Goal: Task Accomplishment & Management: Manage account settings

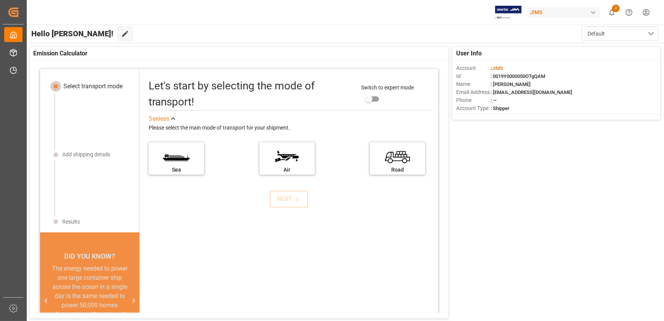
click at [280, 41] on div "Hello [PERSON_NAME]! Edit Cockpit Default" at bounding box center [345, 33] width 638 height 18
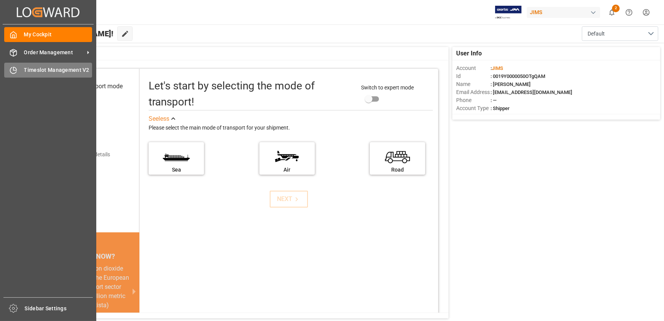
click at [17, 64] on div "Timeslot Management V2 Timeslot Management V2" at bounding box center [48, 70] width 88 height 15
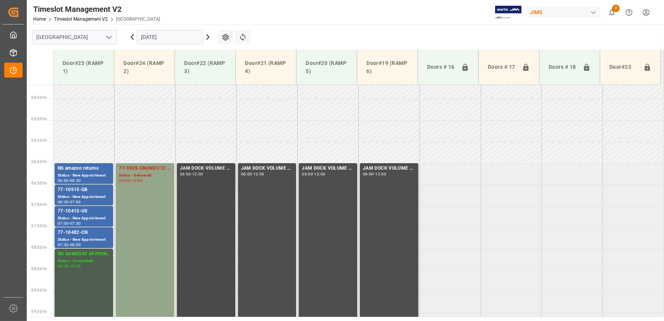
scroll to position [172, 0]
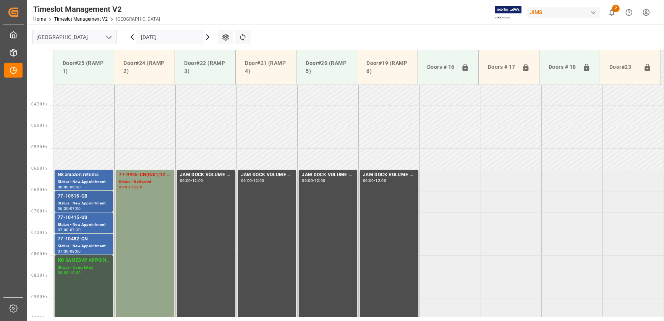
click at [78, 199] on div "77-10515-GB" at bounding box center [84, 197] width 52 height 8
click at [72, 224] on div "Status - New Appointment" at bounding box center [84, 225] width 52 height 6
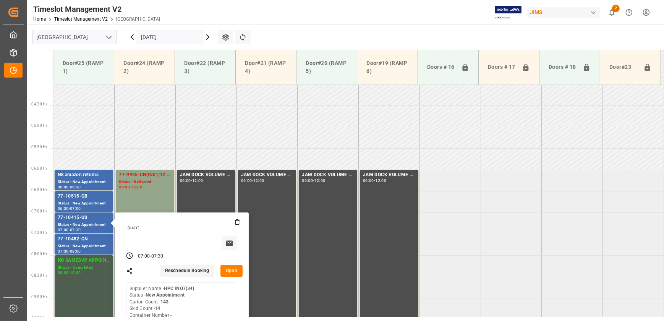
click at [234, 269] on button "Open" at bounding box center [231, 271] width 22 height 12
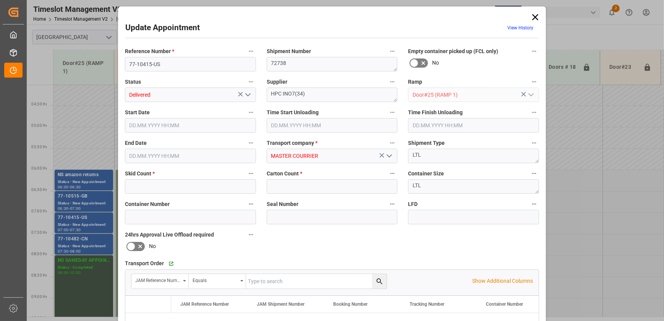
type input "14"
type input "143"
type input "[DATE] 07:00"
type input "[DATE] 08:30"
type input "[DATE] 07:30"
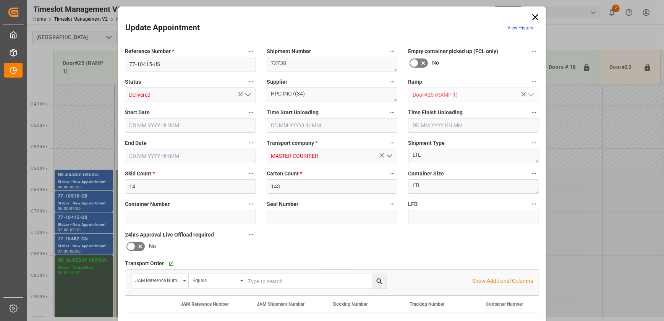
type input "[DATE] 14:41"
click at [532, 17] on icon at bounding box center [535, 17] width 11 height 11
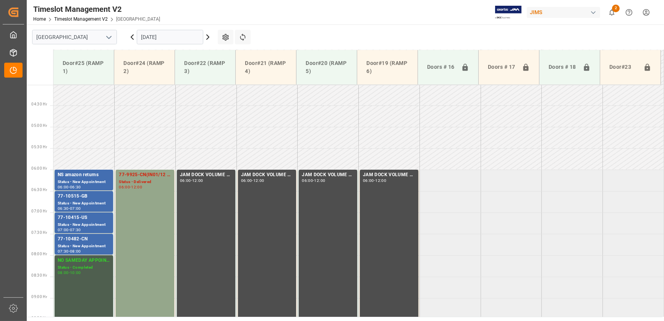
click at [133, 37] on icon at bounding box center [132, 36] width 9 height 9
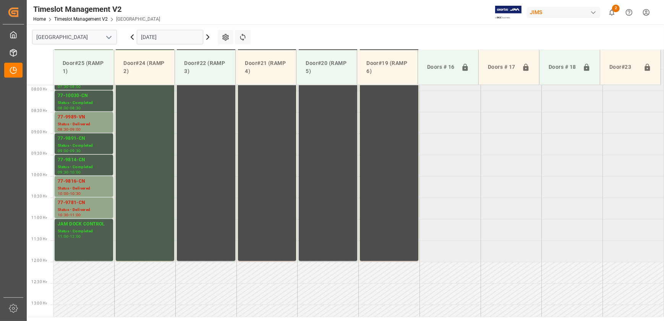
scroll to position [345, 0]
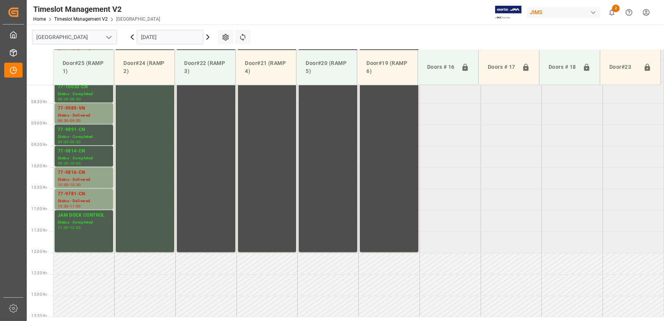
click at [210, 37] on icon at bounding box center [207, 36] width 9 height 9
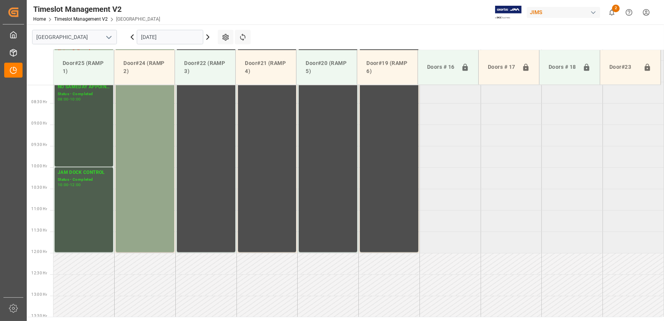
scroll to position [172, 0]
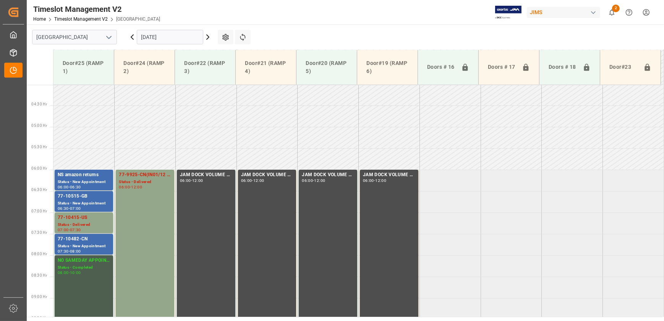
click at [179, 38] on input "[DATE]" at bounding box center [170, 37] width 66 height 15
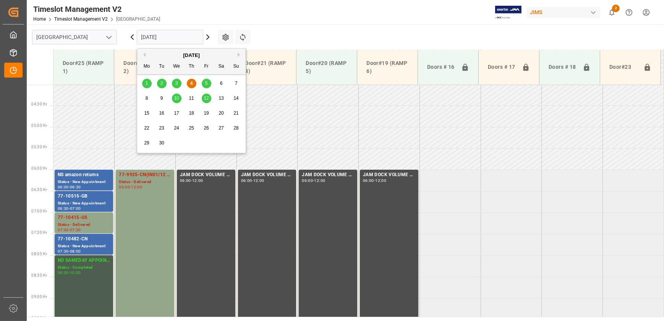
click at [206, 83] on span "5" at bounding box center [206, 83] width 3 height 5
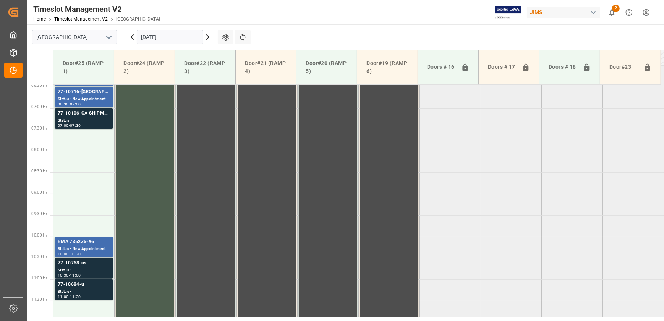
scroll to position [276, 0]
click at [158, 37] on input "[DATE]" at bounding box center [170, 37] width 66 height 15
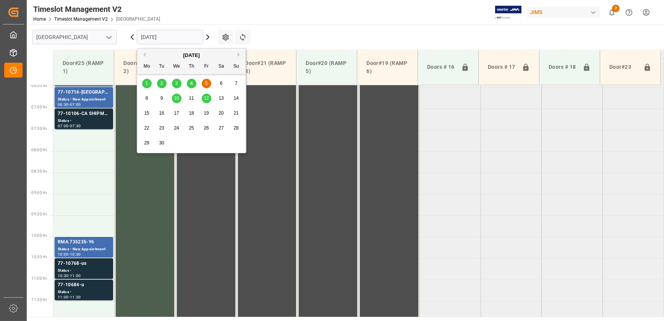
click at [193, 82] on div "4" at bounding box center [192, 83] width 10 height 9
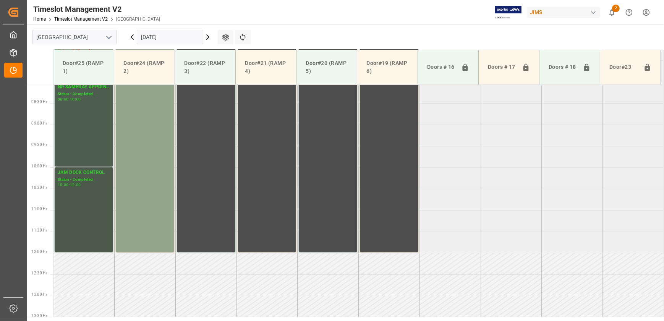
scroll to position [137, 0]
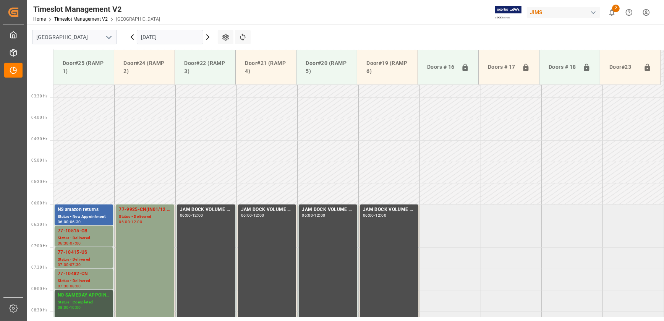
click at [173, 35] on input "[DATE]" at bounding box center [170, 37] width 66 height 15
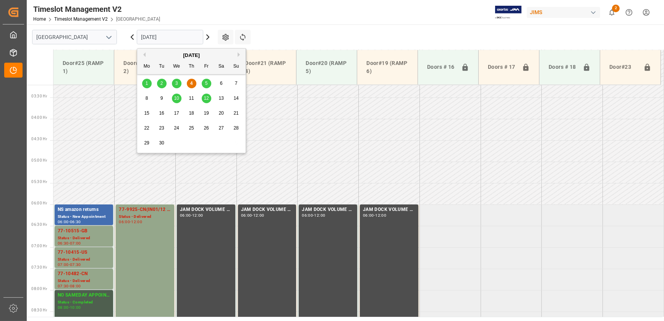
click at [203, 79] on div "5" at bounding box center [207, 83] width 10 height 9
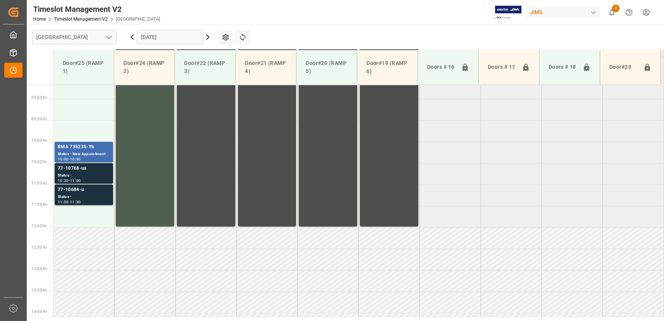
scroll to position [380, 0]
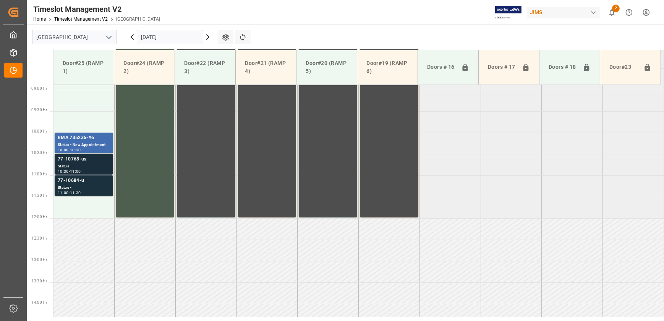
click at [102, 159] on div "77-10768-us" at bounding box center [84, 159] width 52 height 8
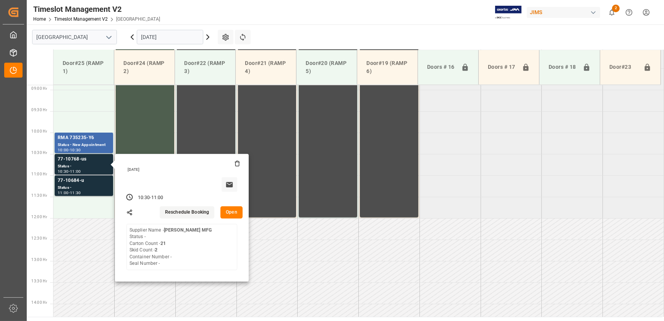
click at [223, 212] on button "Open" at bounding box center [231, 212] width 22 height 12
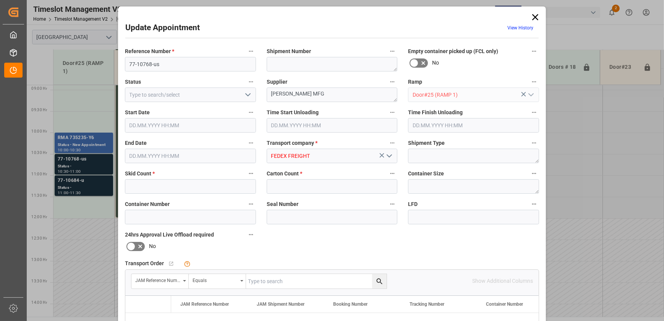
type input "2"
type input "21"
type input "[DATE] 10:30"
type input "[DATE] 11:00"
type input "[DATE] 12:31"
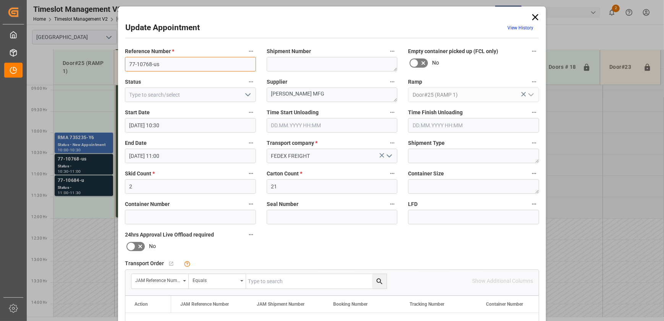
click at [187, 65] on input "77-10768-us" at bounding box center [190, 64] width 131 height 15
click at [291, 280] on input "text" at bounding box center [316, 281] width 141 height 15
paste input "77-10768-us"
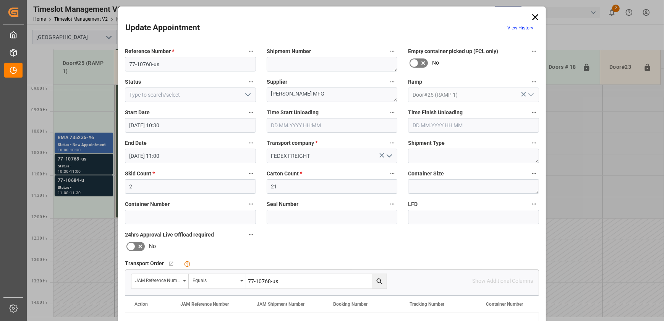
type input "77-10768-us"
click at [376, 279] on icon "search button" at bounding box center [380, 281] width 8 height 8
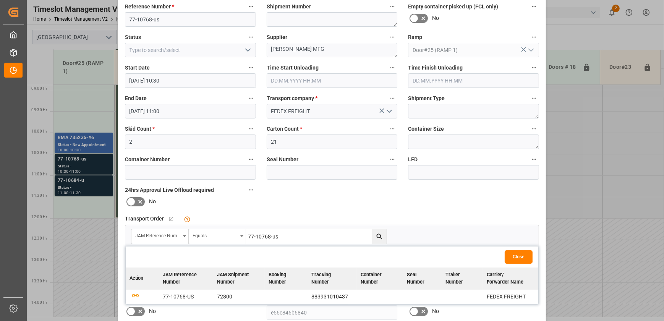
scroll to position [104, 0]
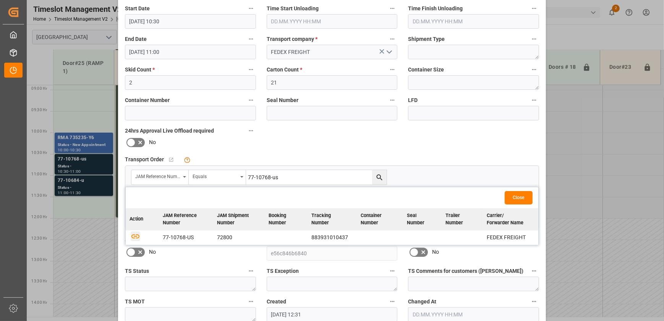
click at [137, 237] on icon "button" at bounding box center [136, 236] width 10 height 10
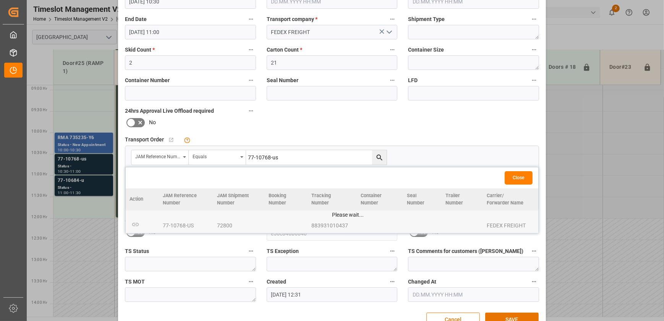
scroll to position [143, 0]
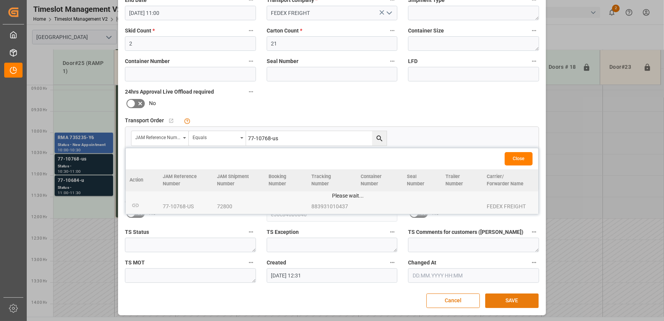
click at [499, 300] on button "SAVE" at bounding box center [511, 300] width 53 height 15
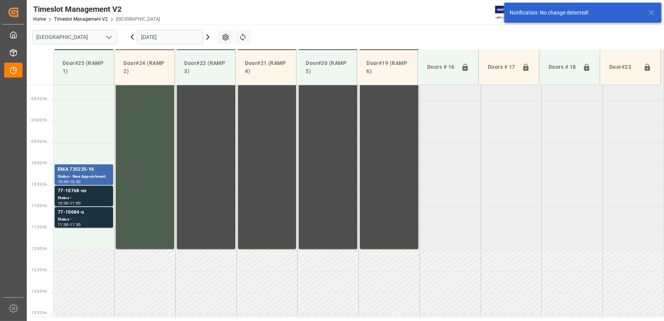
scroll to position [388, 0]
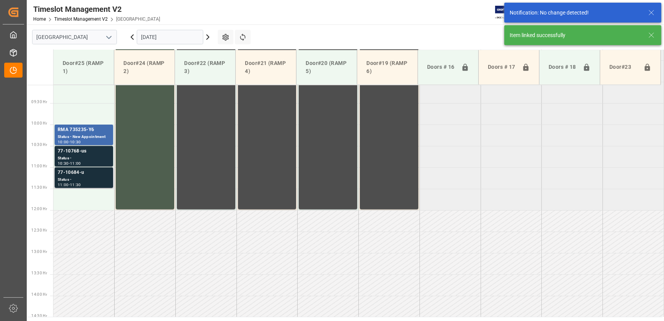
click at [88, 172] on div "77-10684-u" at bounding box center [84, 173] width 52 height 8
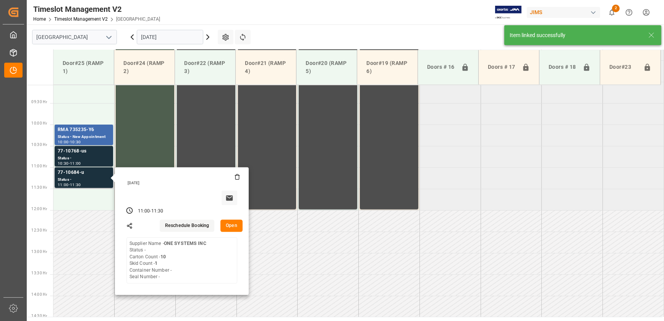
click at [238, 222] on button "Open" at bounding box center [231, 226] width 22 height 12
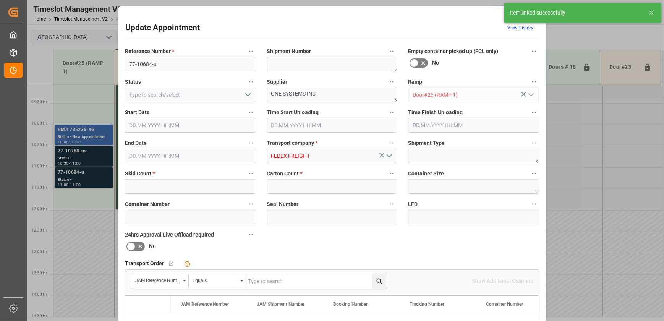
type input "1"
type input "10"
type input "[DATE] 11:00"
type input "[DATE] 11:30"
type input "[DATE] 12:33"
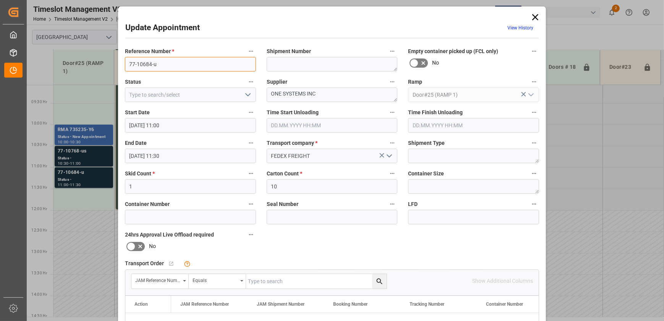
click at [178, 65] on input "77-10684-u" at bounding box center [190, 64] width 131 height 15
click at [272, 283] on input "text" at bounding box center [316, 281] width 141 height 15
paste input "77-10684-u"
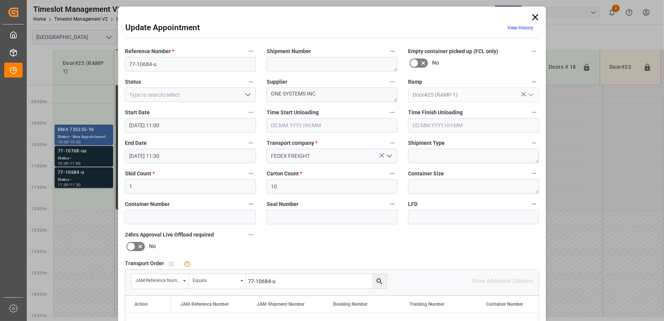
click at [385, 279] on button "search button" at bounding box center [379, 281] width 15 height 15
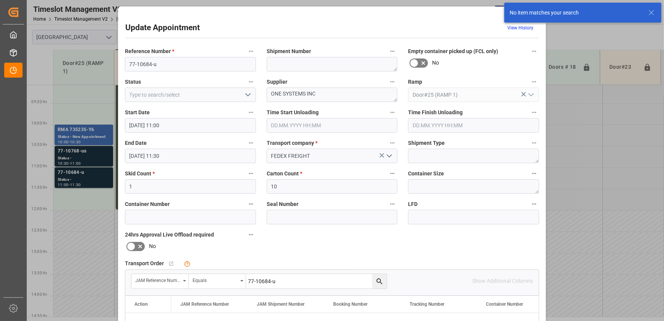
click at [351, 282] on input "77-10684-u" at bounding box center [316, 281] width 141 height 15
type input "77-10684-us"
click at [377, 279] on icon "search button" at bounding box center [380, 281] width 8 height 8
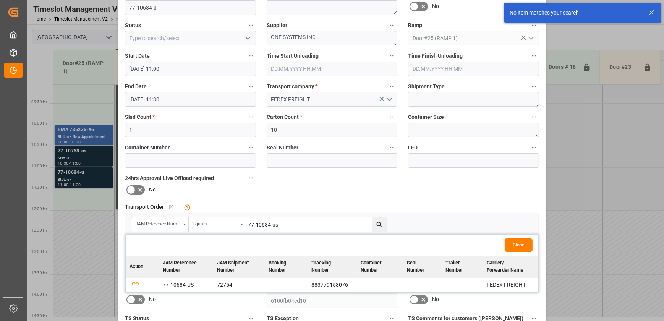
scroll to position [139, 0]
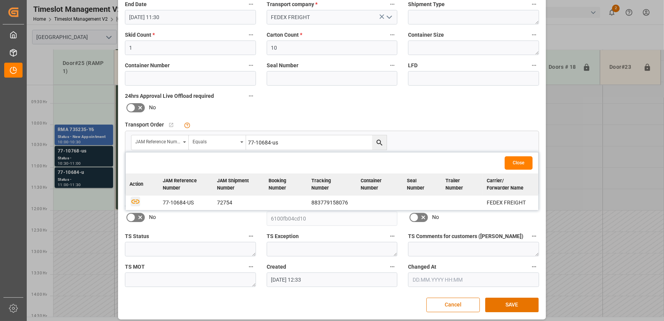
click at [133, 199] on icon "button" at bounding box center [136, 201] width 10 height 10
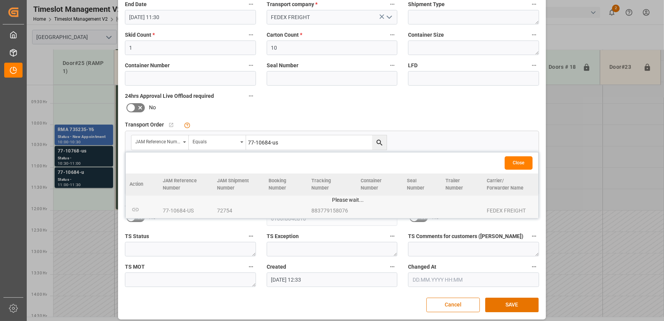
scroll to position [143, 0]
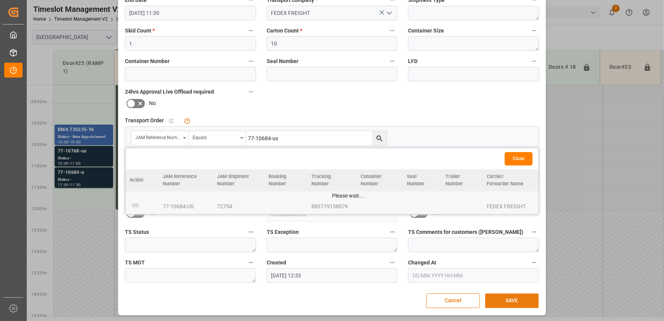
click at [518, 302] on button "SAVE" at bounding box center [511, 300] width 53 height 15
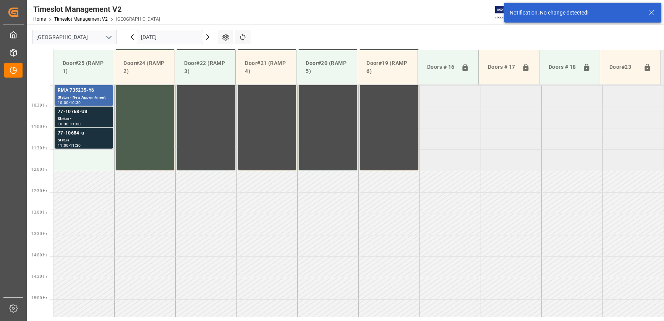
scroll to position [431, 0]
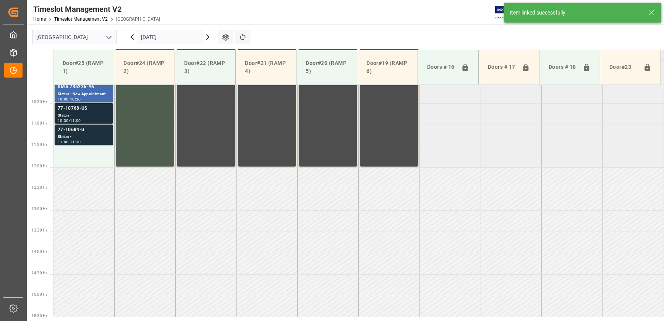
click at [91, 116] on div "Status -" at bounding box center [84, 115] width 52 height 6
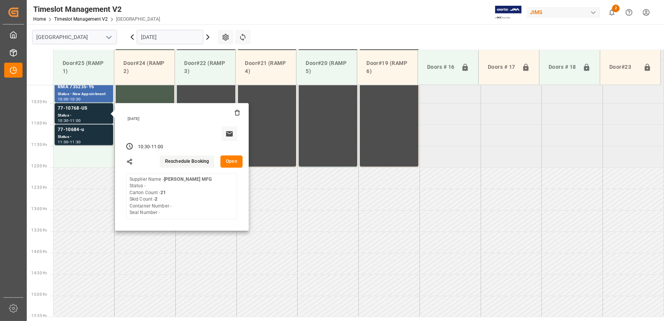
click at [234, 158] on button "Open" at bounding box center [231, 161] width 22 height 12
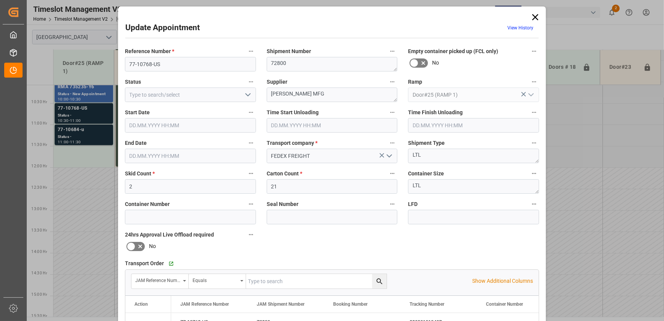
type input "[DATE] 10:30"
type input "[DATE] 11:00"
type input "[DATE] 12:31"
click at [171, 65] on input "77-10768-US" at bounding box center [190, 64] width 131 height 15
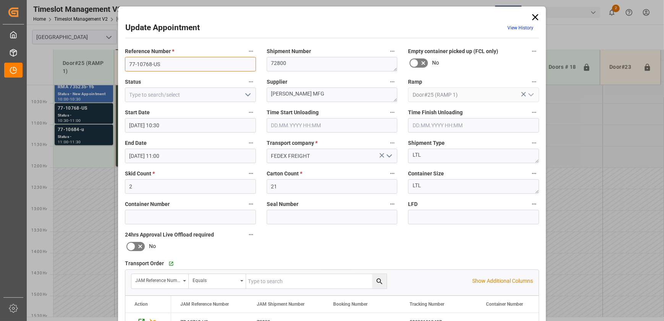
click at [171, 65] on input "77-10768-US" at bounding box center [190, 64] width 131 height 15
click at [168, 63] on input "77-10768-US" at bounding box center [190, 64] width 131 height 15
drag, startPoint x: 303, startPoint y: 95, endPoint x: 290, endPoint y: 96, distance: 13.0
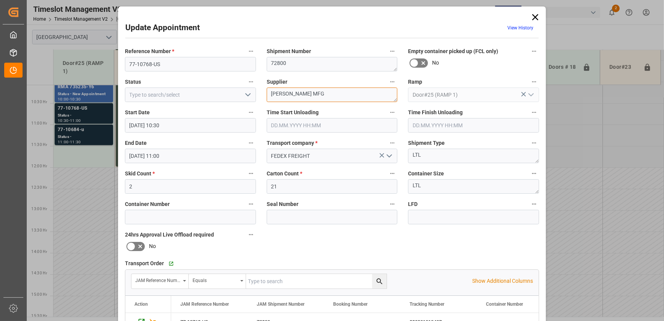
click at [290, 96] on textarea "[PERSON_NAME] MFG" at bounding box center [332, 94] width 131 height 15
click at [347, 90] on textarea "[PERSON_NAME] INO6(" at bounding box center [332, 94] width 131 height 15
type textarea "[PERSON_NAME] INO6(16)"
click at [251, 95] on icon "open menu" at bounding box center [247, 94] width 9 height 9
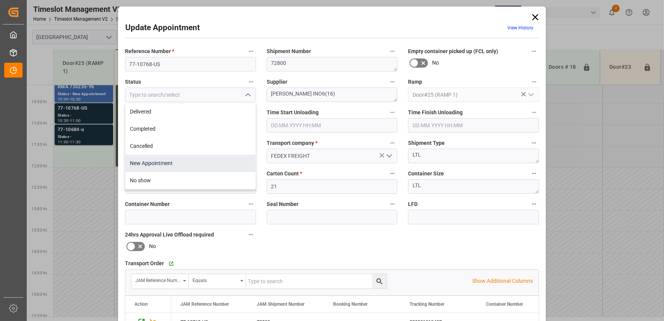
click at [181, 157] on div "New Appointment" at bounding box center [190, 163] width 130 height 17
type input "New Appointment"
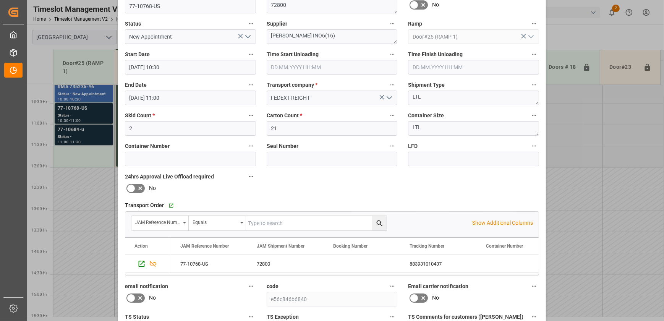
scroll to position [143, 0]
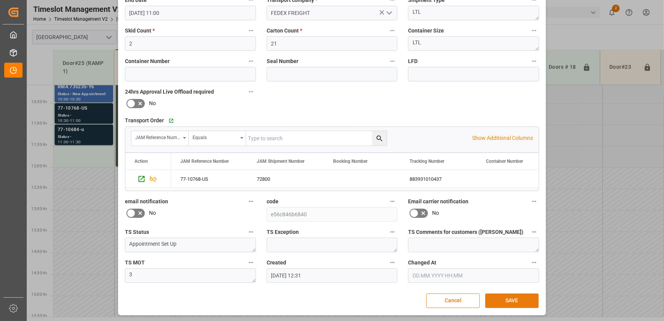
click at [514, 296] on button "SAVE" at bounding box center [511, 300] width 53 height 15
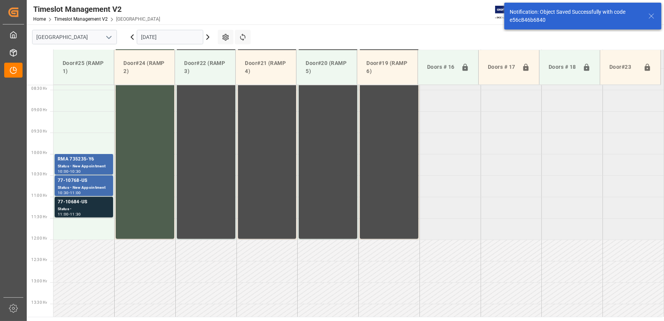
scroll to position [388, 0]
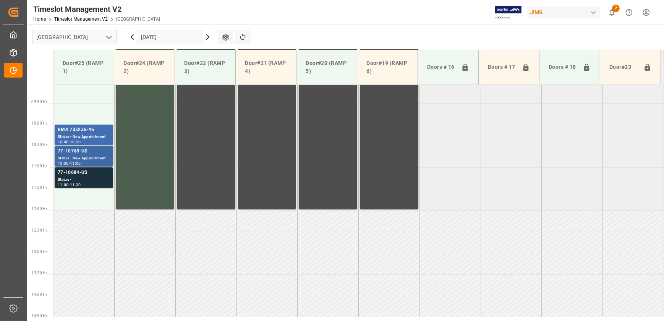
click at [104, 155] on div "Status - New Appointment" at bounding box center [84, 158] width 52 height 6
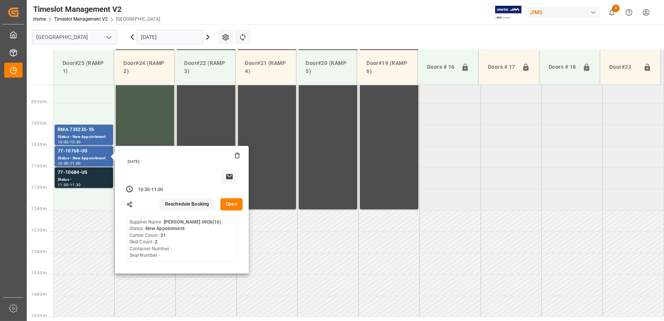
click at [232, 206] on button "Open" at bounding box center [231, 204] width 22 height 12
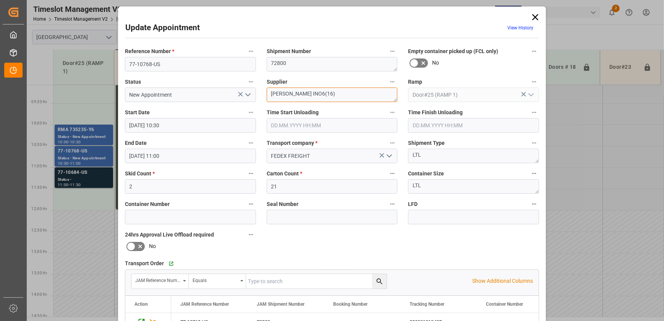
click at [277, 95] on textarea "[PERSON_NAME] INO6(16)" at bounding box center [332, 94] width 131 height 15
click at [76, 175] on div "Update Appointment View History Reference Number * 77-10768-US Shipment Number …" at bounding box center [332, 160] width 664 height 321
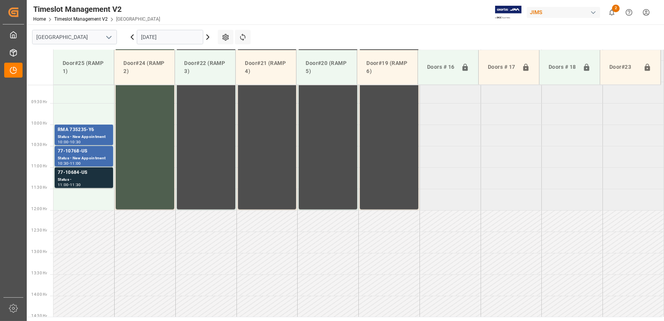
click at [76, 175] on div "77-10684-US" at bounding box center [84, 173] width 52 height 8
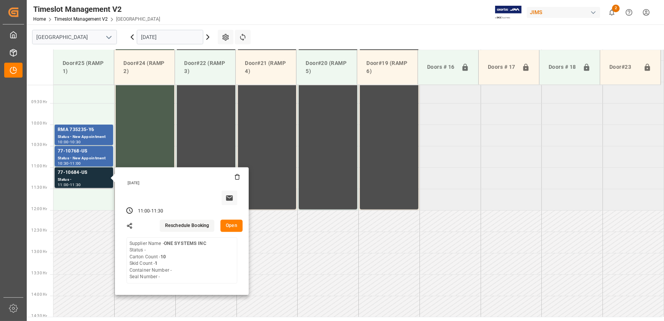
click at [237, 225] on button "Open" at bounding box center [231, 226] width 22 height 12
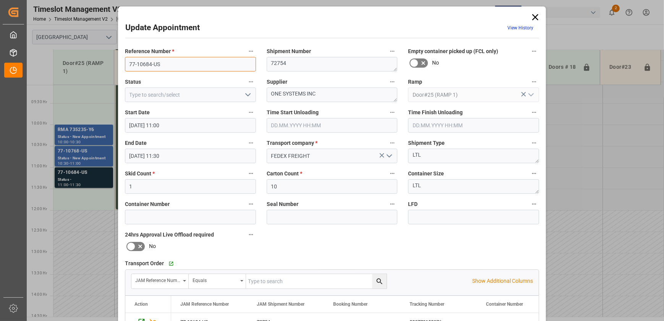
click at [175, 61] on input "77-10684-US" at bounding box center [190, 64] width 131 height 15
drag, startPoint x: 305, startPoint y: 92, endPoint x: 198, endPoint y: 92, distance: 107.0
click at [201, 92] on div "Reference Number * 77-10684-US Shipment Number 72754 Empty container picked up …" at bounding box center [332, 236] width 425 height 385
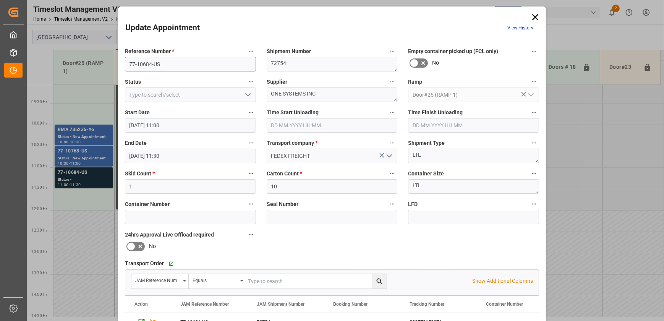
click at [166, 65] on input "77-10684-US" at bounding box center [190, 64] width 131 height 15
click at [170, 65] on input "77-10684-US" at bounding box center [190, 64] width 131 height 15
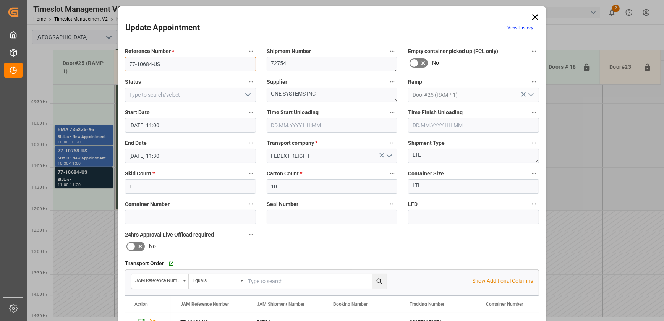
click at [170, 65] on input "77-10684-US" at bounding box center [190, 64] width 131 height 15
drag, startPoint x: 331, startPoint y: 95, endPoint x: 306, endPoint y: 99, distance: 25.1
click at [306, 99] on textarea "ONE SYSTEMS INC" at bounding box center [332, 94] width 131 height 15
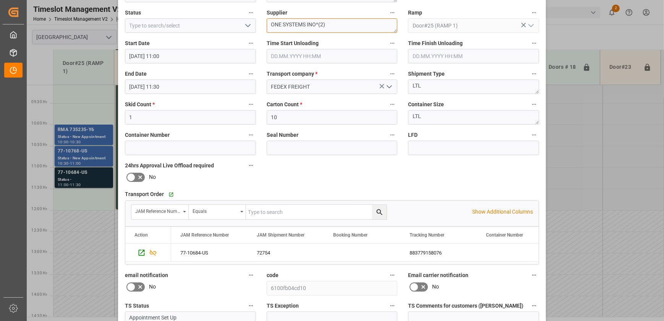
scroll to position [0, 0]
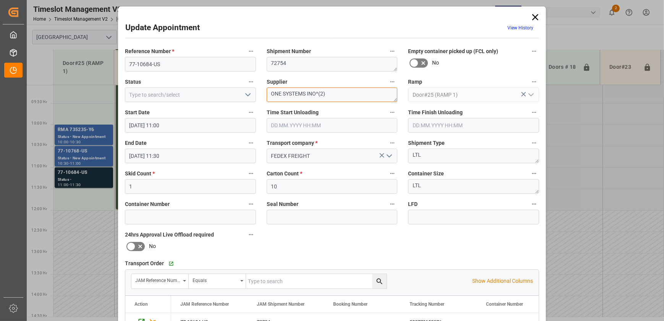
type textarea "ONE SYSTEMS INO^(2)"
click at [248, 94] on icon "open menu" at bounding box center [247, 94] width 9 height 9
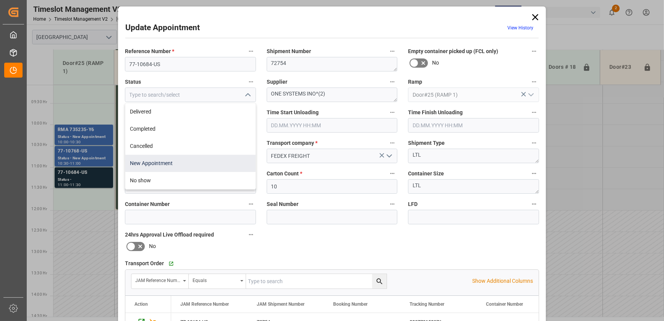
click at [210, 158] on div "New Appointment" at bounding box center [190, 163] width 130 height 17
type input "New Appointment"
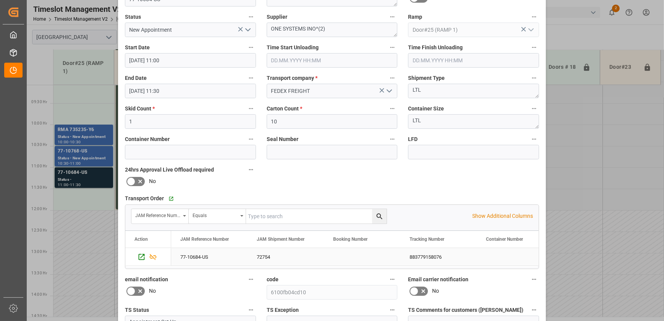
scroll to position [143, 0]
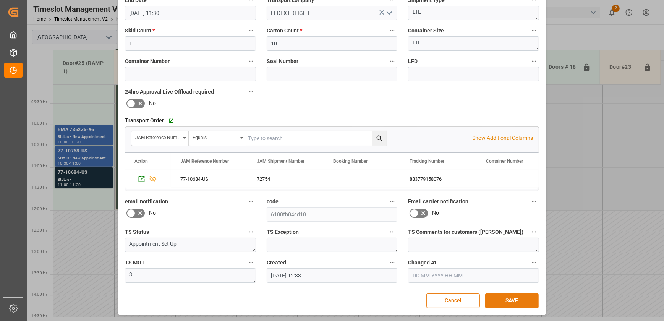
click at [520, 306] on button "SAVE" at bounding box center [511, 300] width 53 height 15
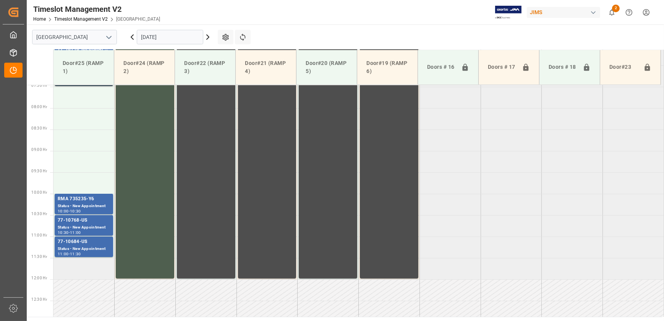
scroll to position [327, 0]
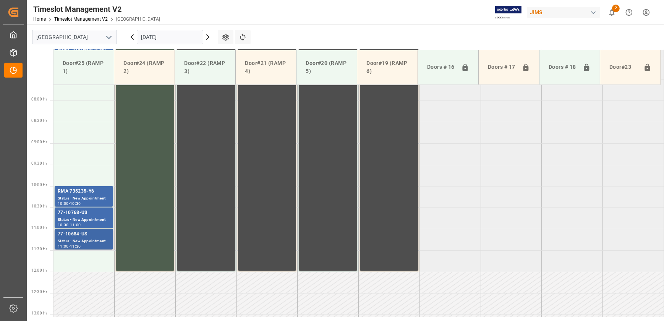
click at [81, 238] on div "Status - New Appointment" at bounding box center [84, 241] width 52 height 6
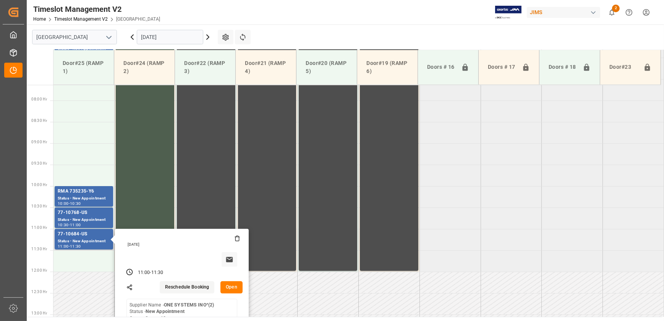
click at [231, 287] on button "Open" at bounding box center [231, 287] width 22 height 12
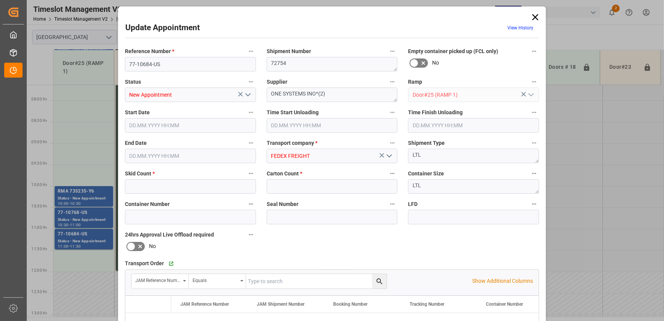
type input "1"
type input "10"
type input "[DATE] 11:00"
type input "[DATE] 11:30"
type input "[DATE] 12:33"
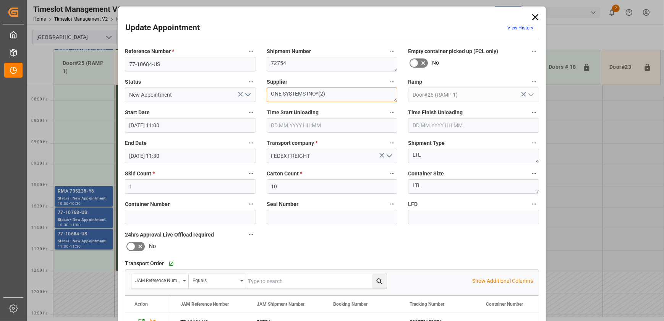
click at [316, 95] on textarea "ONE SYSTEMS INO^(2)" at bounding box center [332, 94] width 131 height 15
click at [318, 94] on textarea "ONE SYSTEMS INO^(2)" at bounding box center [332, 94] width 131 height 15
type textarea "ONE SYSTEMS INO6(2)"
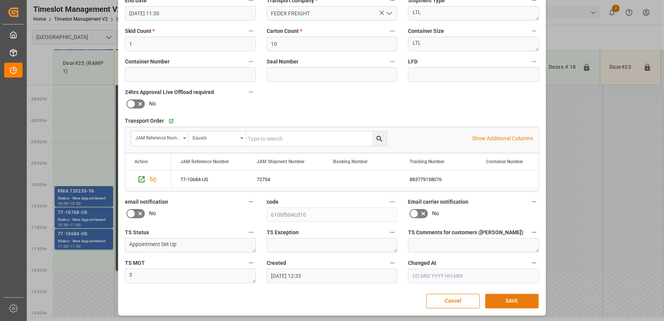
scroll to position [143, 0]
click at [527, 298] on button "SAVE" at bounding box center [511, 300] width 53 height 15
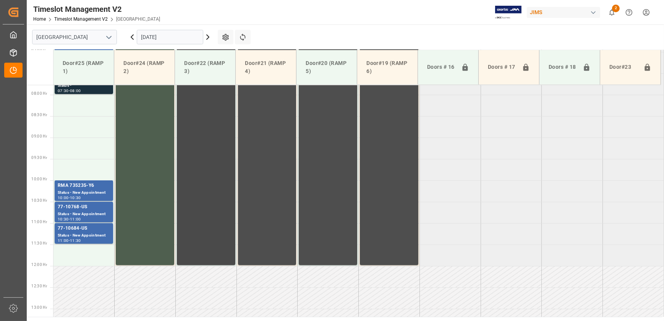
scroll to position [222, 0]
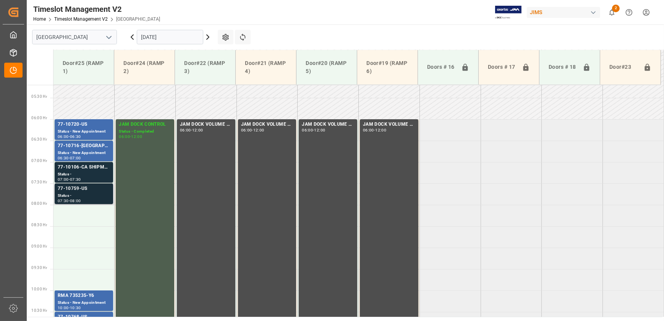
click at [86, 191] on div "77-10759-US" at bounding box center [84, 189] width 52 height 8
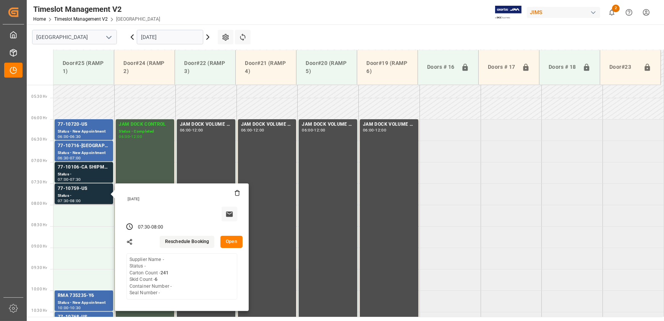
click at [231, 241] on button "Open" at bounding box center [231, 242] width 22 height 12
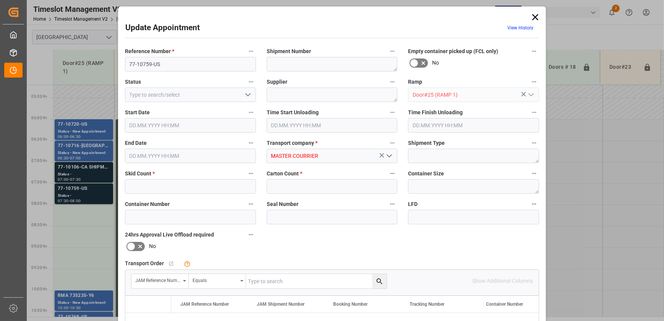
type input "6"
type input "241"
type input "[DATE] 07:30"
type input "[DATE] 08:00"
type input "[DATE] 13:12"
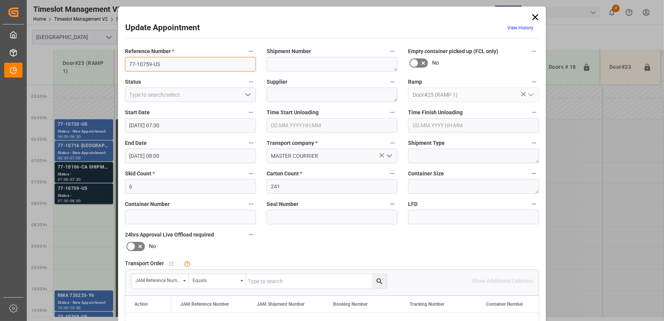
click at [178, 61] on input "77-10759-US" at bounding box center [190, 64] width 131 height 15
click at [288, 284] on input "text" at bounding box center [316, 281] width 141 height 15
paste input "77-10759-US"
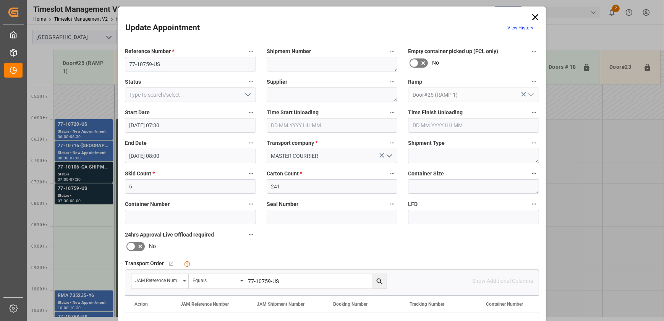
type input "77-10759-US"
click at [376, 280] on icon "search button" at bounding box center [380, 281] width 8 height 8
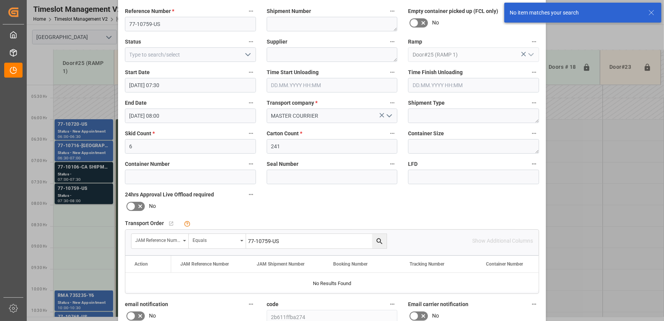
scroll to position [143, 0]
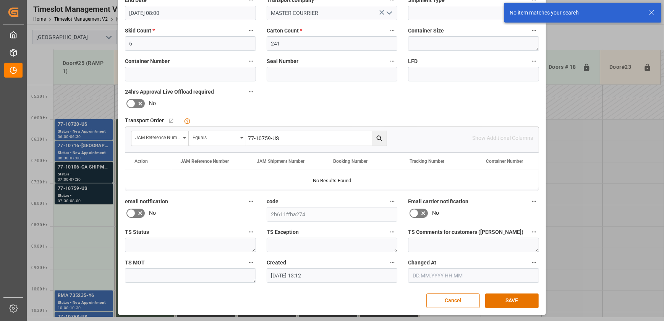
click at [318, 139] on input "77-10759-US" at bounding box center [316, 138] width 141 height 15
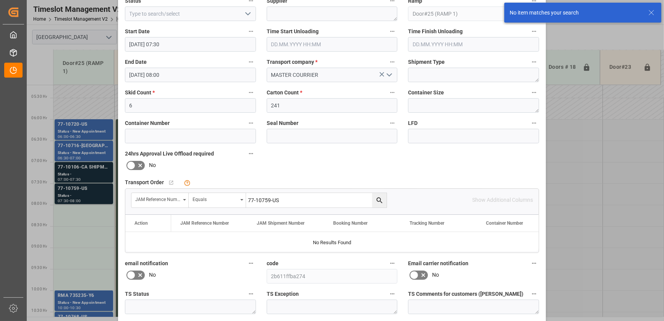
scroll to position [0, 0]
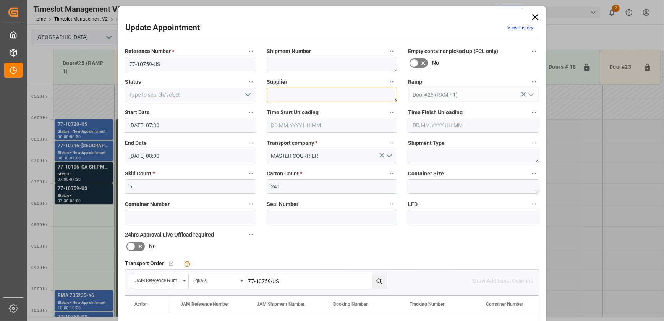
click at [290, 96] on textarea at bounding box center [332, 94] width 131 height 15
paste textarea "[PERSON_NAME] Zildjian-Gear & Accessories"
drag, startPoint x: 306, startPoint y: 92, endPoint x: 321, endPoint y: 95, distance: 15.1
click at [321, 95] on textarea "[PERSON_NAME]-Gea" at bounding box center [332, 94] width 131 height 15
type textarea "[PERSON_NAME] INO2("
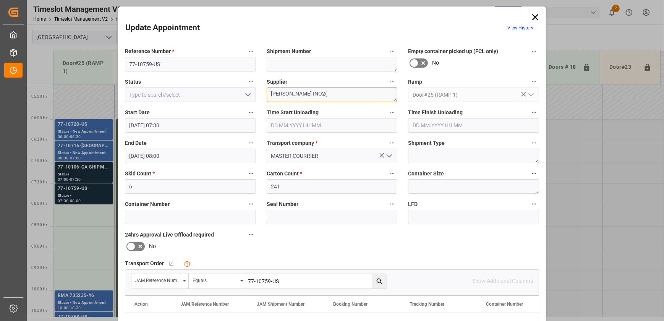
click at [293, 91] on textarea "[PERSON_NAME] INO2(" at bounding box center [332, 94] width 131 height 15
click at [64, 193] on div "Update Appointment View History Reference Number * 77-10759-US Shipment Number …" at bounding box center [332, 160] width 664 height 321
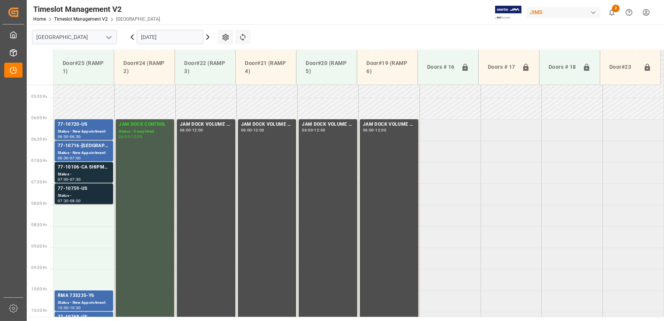
click at [68, 193] on div "Status -" at bounding box center [84, 196] width 52 height 6
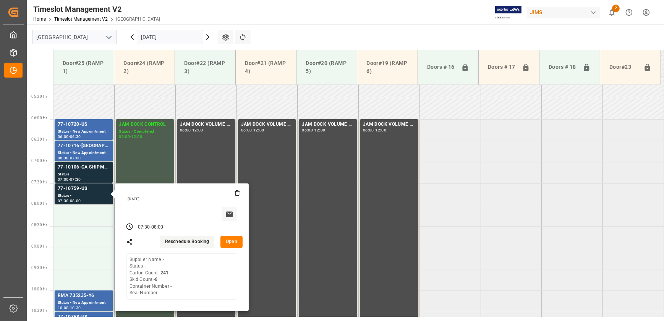
click at [232, 241] on button "Open" at bounding box center [231, 242] width 22 height 12
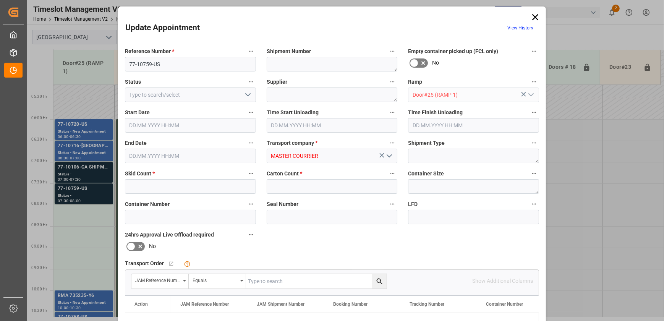
type input "6"
type input "241"
type input "[DATE] 07:30"
type input "[DATE] 08:00"
type input "[DATE] 13:12"
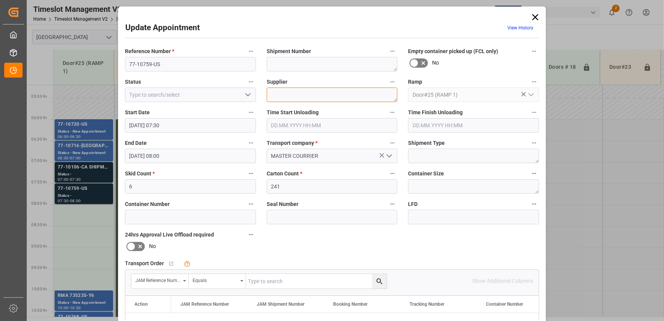
click at [300, 92] on textarea at bounding box center [332, 94] width 131 height 15
type textarea "ZILDJAIN INO2()"
click at [323, 61] on textarea at bounding box center [332, 64] width 131 height 15
type textarea "TBD BY LOGESTICS"
click at [232, 66] on input "77-10759-US" at bounding box center [190, 64] width 131 height 15
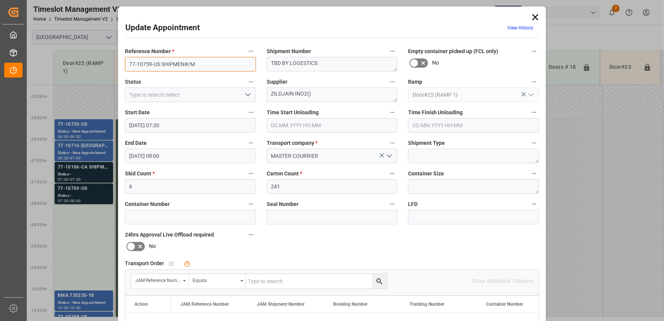
scroll to position [139, 0]
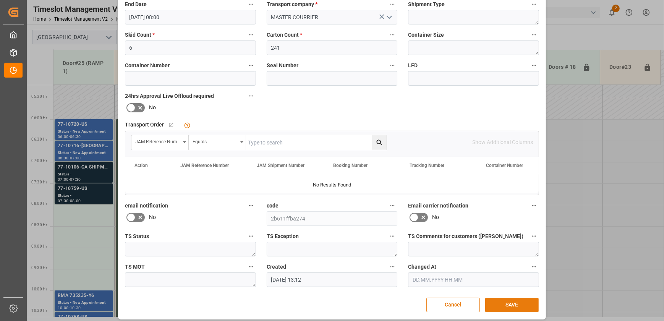
type input "77-10759-US SHIPMEN#/M"
click at [514, 305] on button "SAVE" at bounding box center [511, 305] width 53 height 15
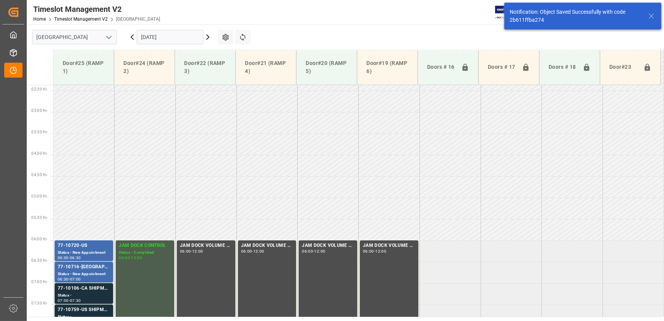
scroll to position [225, 0]
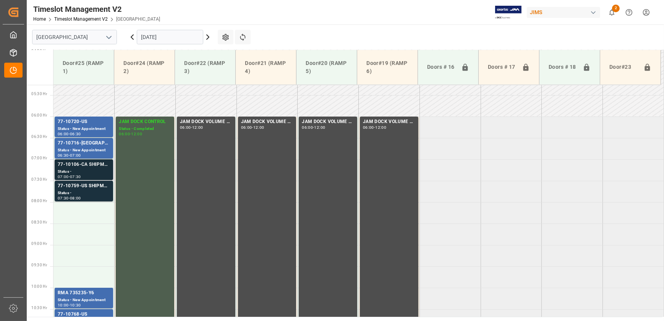
click at [98, 170] on div "Status -" at bounding box center [84, 171] width 52 height 6
click at [90, 185] on div "77-10759-US SHIPMEN#/M" at bounding box center [84, 186] width 52 height 8
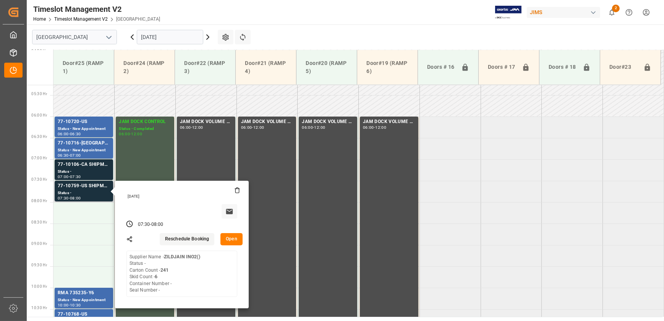
click at [228, 236] on button "Open" at bounding box center [231, 239] width 22 height 12
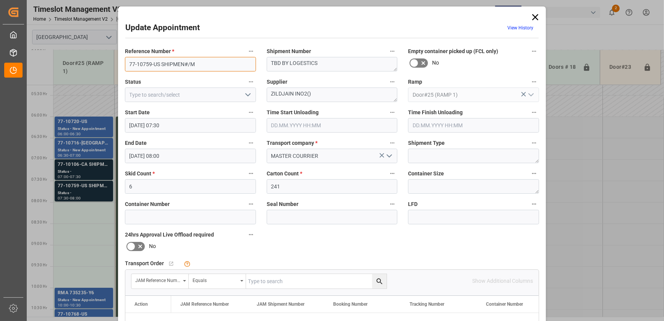
drag, startPoint x: 159, startPoint y: 63, endPoint x: 42, endPoint y: 69, distance: 116.7
click at [42, 69] on div "Update Appointment View History Reference Number * 77-10759-US SHIPMEN#/M Shipm…" at bounding box center [332, 160] width 664 height 321
drag, startPoint x: 293, startPoint y: 91, endPoint x: 205, endPoint y: 92, distance: 87.9
click at [205, 92] on div "Reference Number * 77-10759-US SHIPMEN#/M Shipment Number TBD BY LOGESTICS Empt…" at bounding box center [332, 236] width 425 height 385
click at [94, 168] on div "Update Appointment View History Reference Number * 77-10759-US SHIPMEN#/M Shipm…" at bounding box center [332, 160] width 664 height 321
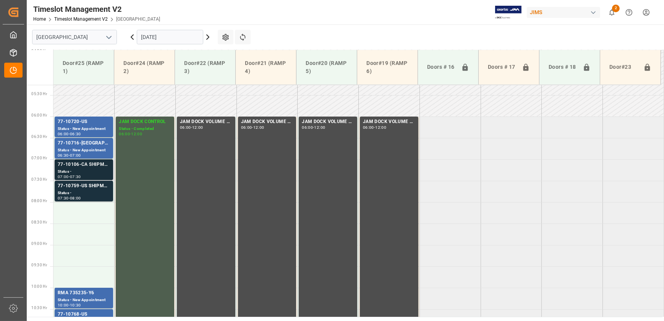
click at [93, 168] on div "Status -" at bounding box center [84, 171] width 52 height 6
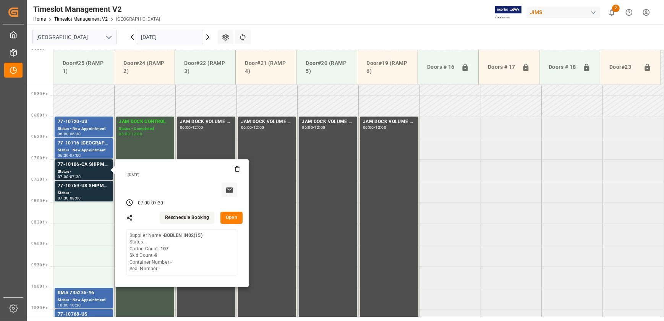
click at [233, 218] on button "Open" at bounding box center [231, 218] width 22 height 12
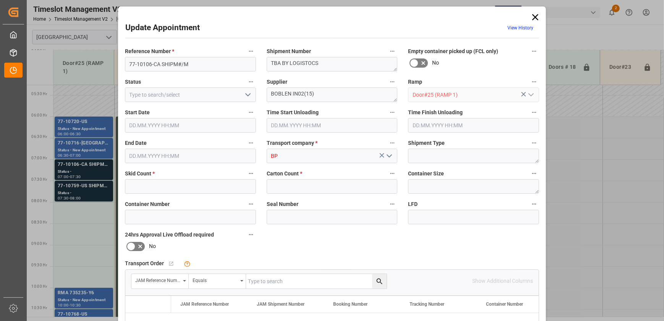
type input "9"
type input "107"
type input "[DATE] 07:00"
type input "[DATE] 07:30"
type input "[DATE] 16:44"
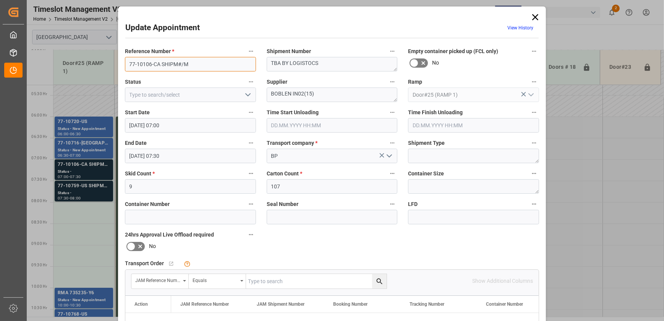
drag, startPoint x: 159, startPoint y: 64, endPoint x: 76, endPoint y: 65, distance: 83.7
click at [76, 65] on div "Update Appointment View History Reference Number * 77-10106-CA SHIPM#/M Shipmen…" at bounding box center [332, 160] width 664 height 321
drag, startPoint x: 290, startPoint y: 94, endPoint x: 248, endPoint y: 94, distance: 41.3
click at [248, 94] on div "Reference Number * 77-10106-CA SHIPM#/M Shipment Number TBA BY LOGISTOCS Empty …" at bounding box center [332, 236] width 425 height 385
click at [92, 224] on div "Update Appointment View History Reference Number * 77-10106-CA SHIPM#/M Shipmen…" at bounding box center [332, 160] width 664 height 321
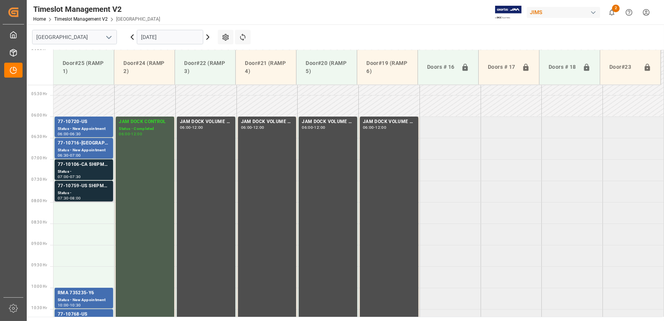
click at [85, 200] on div "77-10759-US SHIPMEN#/M Status - 07:30 - 08:00" at bounding box center [84, 191] width 58 height 21
click at [91, 189] on div "77-10759-US SHIPMEN#/M" at bounding box center [84, 186] width 52 height 8
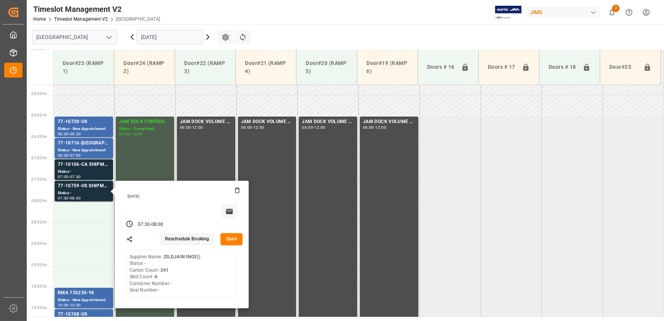
click at [234, 238] on button "Open" at bounding box center [231, 239] width 22 height 12
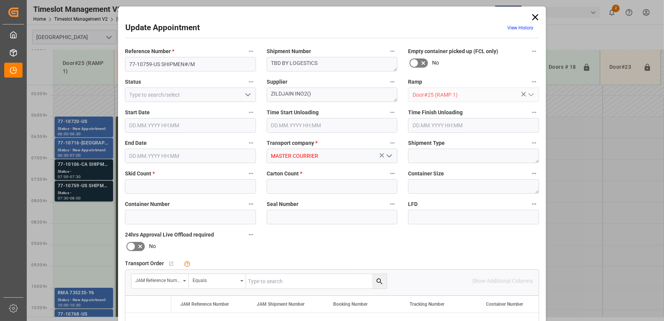
type input "6"
type input "241"
type input "[DATE] 07:30"
type input "[DATE] 08:00"
type input "[DATE] 13:12"
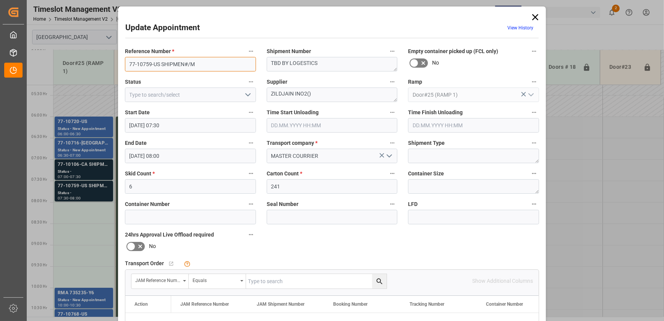
drag, startPoint x: 158, startPoint y: 65, endPoint x: 76, endPoint y: 63, distance: 81.8
click at [76, 63] on div "Update Appointment View History Reference Number * 77-10759-US SHIPMEN#/M Shipm…" at bounding box center [332, 160] width 664 height 321
click at [532, 15] on icon at bounding box center [535, 17] width 6 height 6
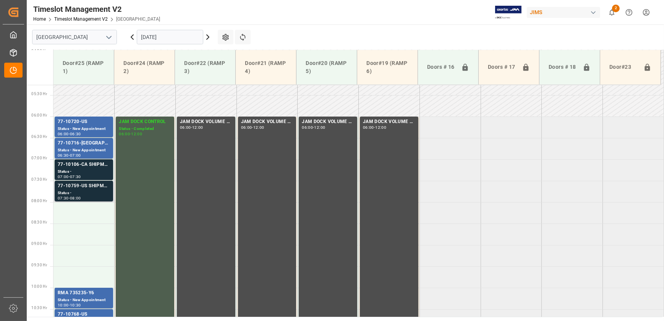
click at [78, 190] on div "77-10759-US SHIPMEN#/M" at bounding box center [84, 186] width 52 height 8
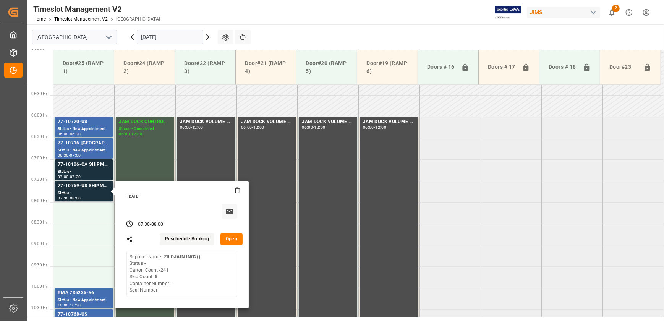
click at [228, 242] on button "Open" at bounding box center [231, 239] width 22 height 12
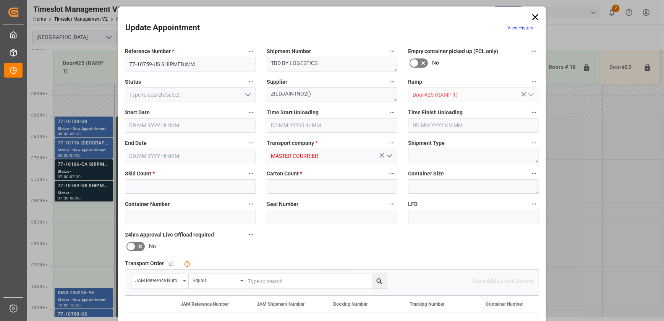
type input "6"
type input "241"
type input "[DATE] 07:30"
type input "[DATE] 08:00"
type input "[DATE] 13:12"
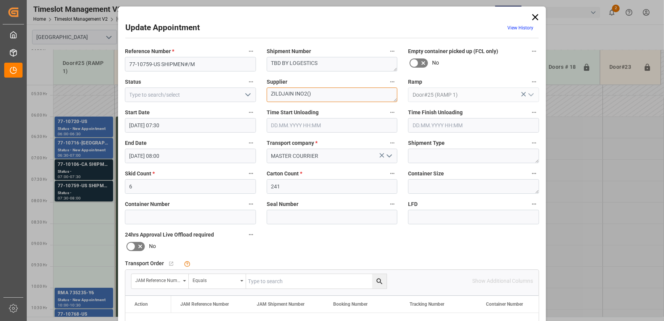
drag, startPoint x: 293, startPoint y: 94, endPoint x: 219, endPoint y: 97, distance: 73.8
click at [219, 97] on div "Reference Number * 77-10759-US SHIPMEN#/M Shipment Number TBD BY LOGESTICS Empt…" at bounding box center [332, 236] width 425 height 385
click at [534, 18] on icon at bounding box center [535, 17] width 6 height 6
